Goal: Navigation & Orientation: Understand site structure

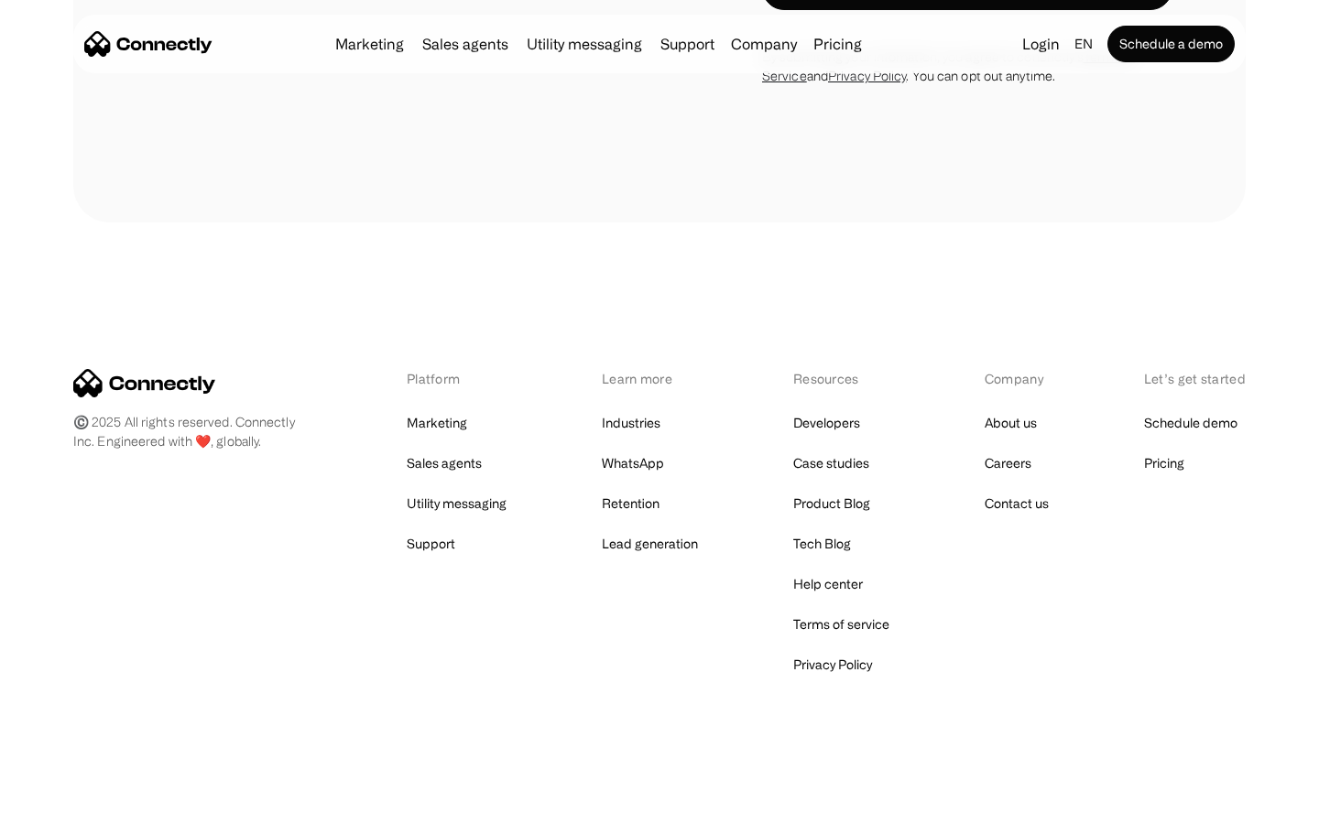
scroll to position [1241, 0]
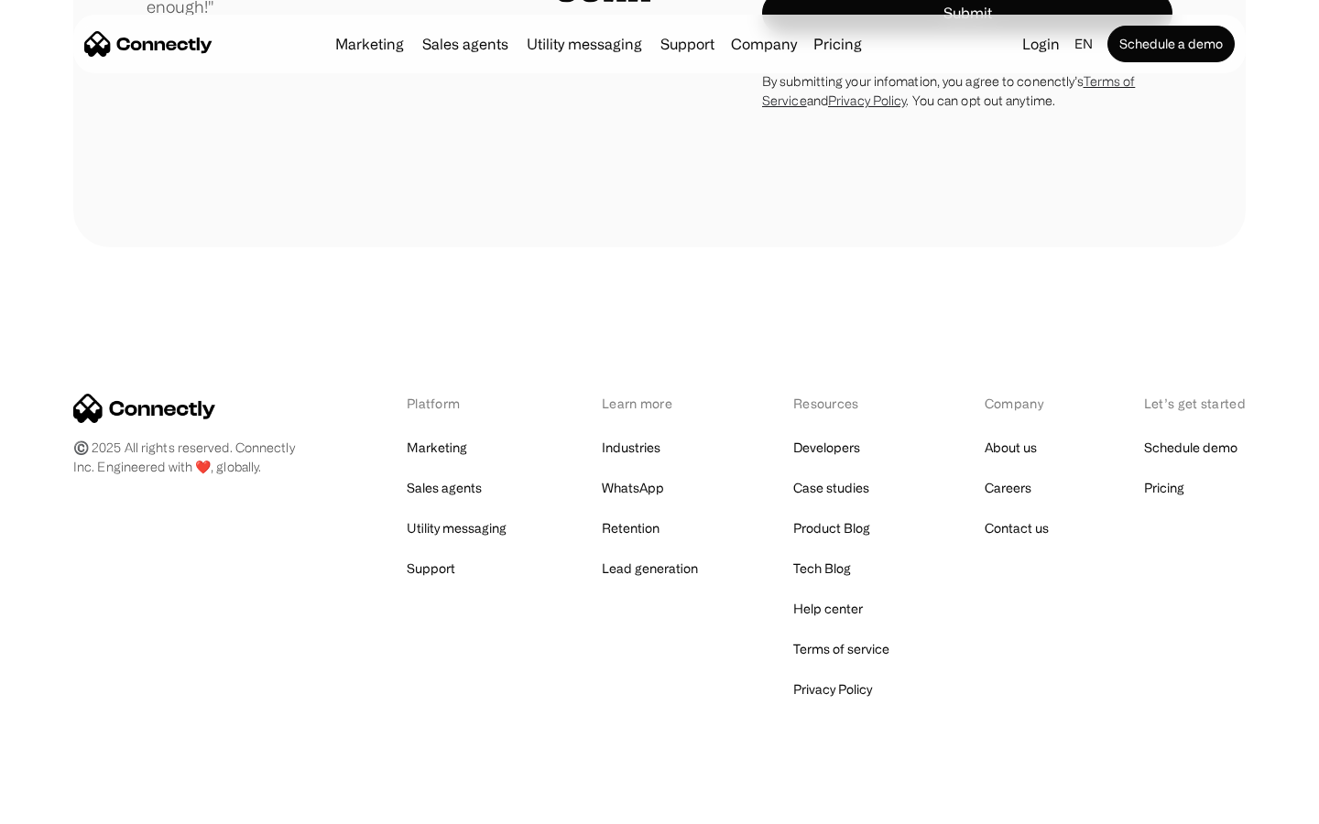
scroll to position [5102, 0]
